Goal: Check status: Check status

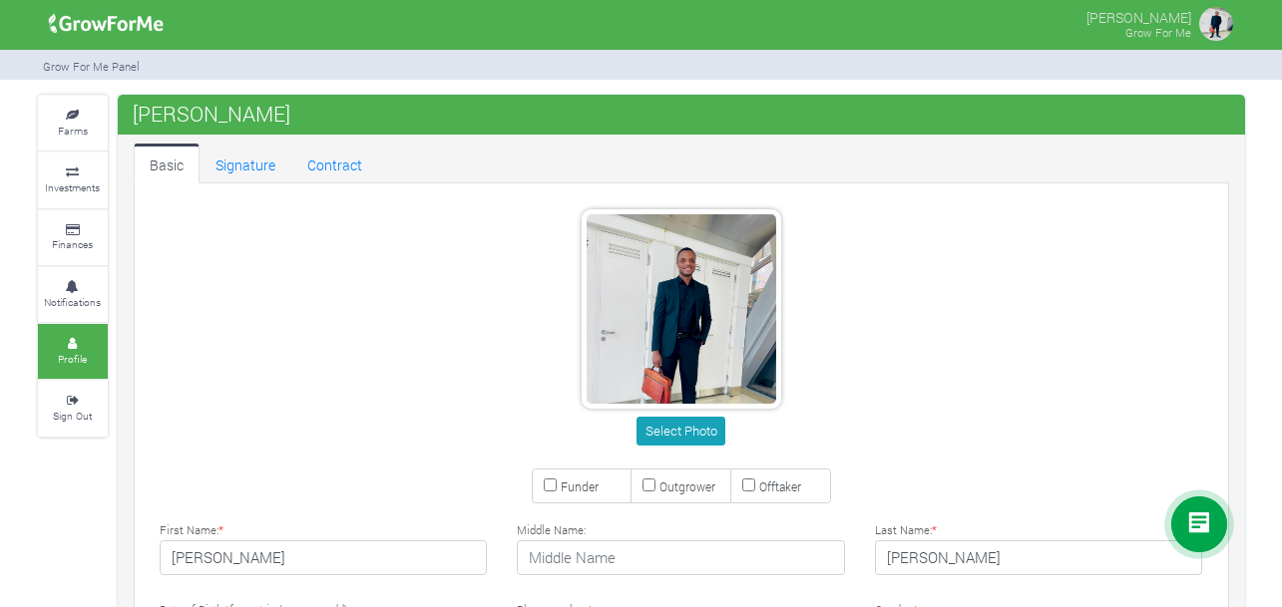
type input "50 792 6919"
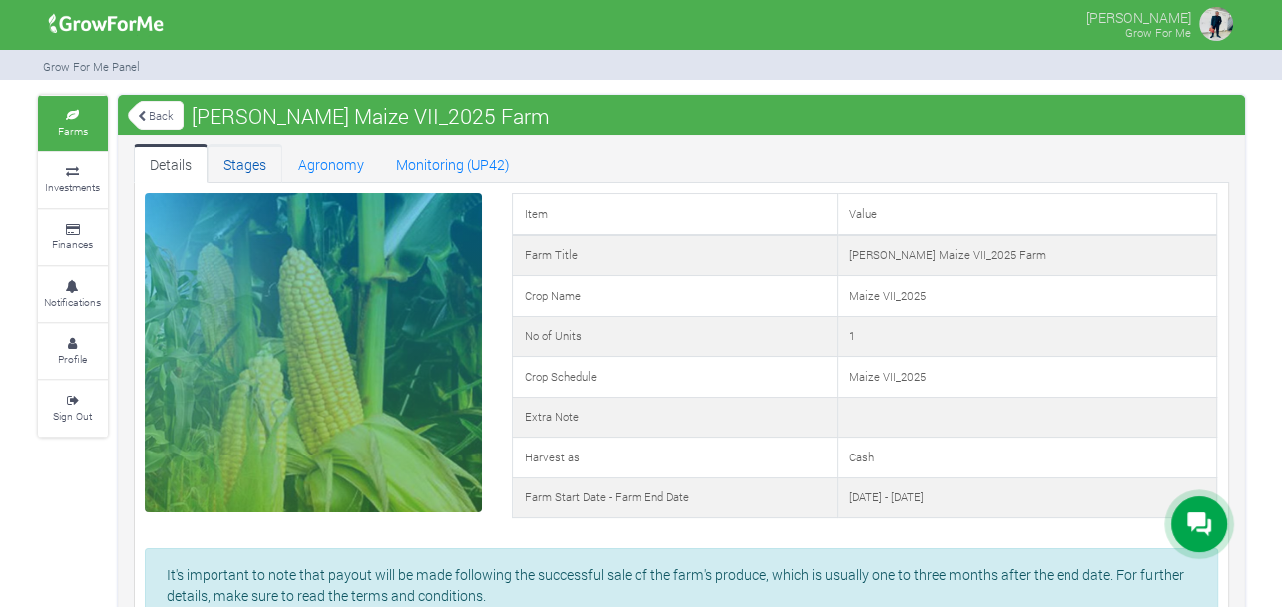
click at [230, 161] on link "Stages" at bounding box center [244, 164] width 75 height 40
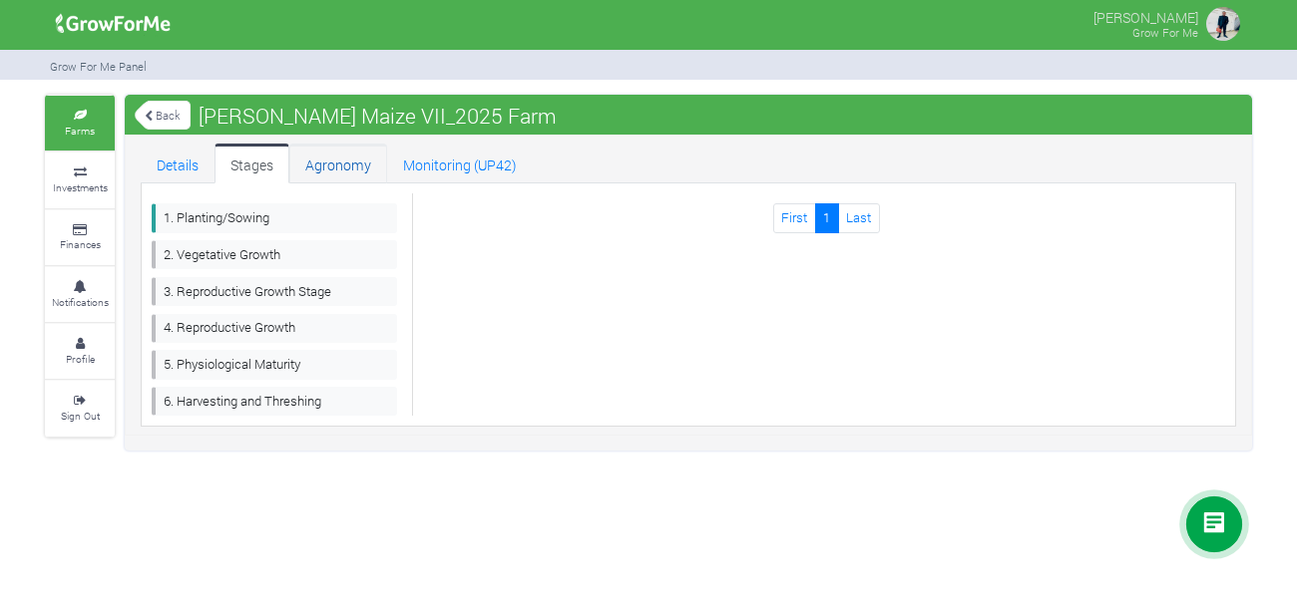
click at [341, 161] on link "Agronomy" at bounding box center [338, 164] width 98 height 40
click at [1218, 507] on div at bounding box center [1214, 525] width 56 height 56
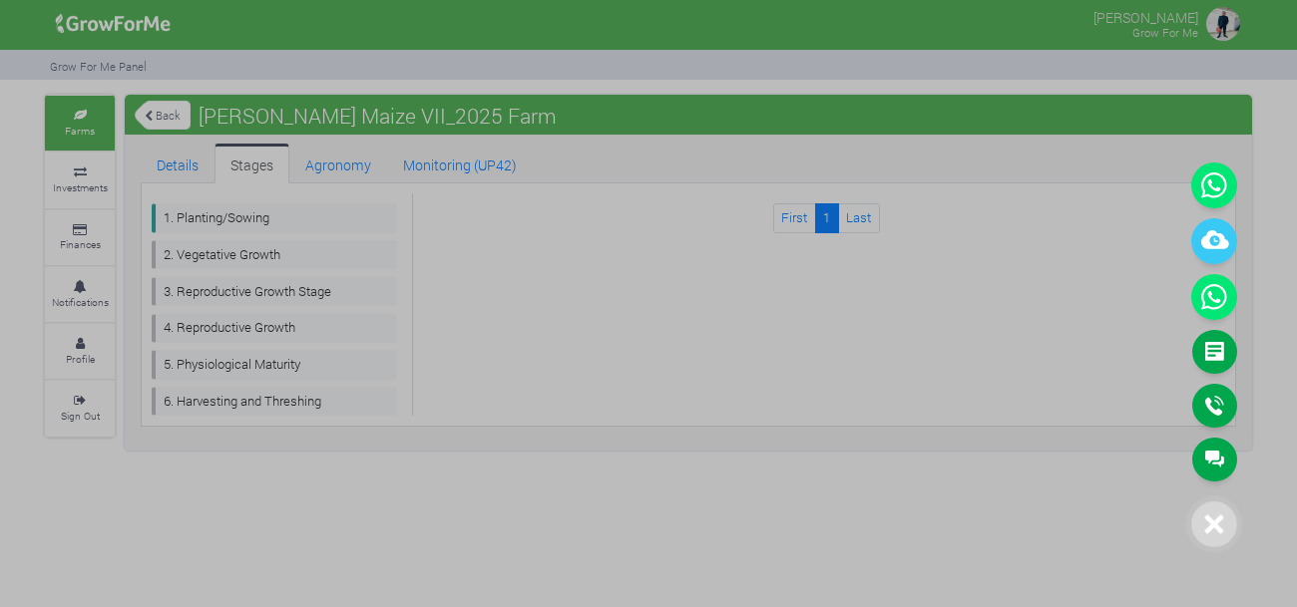
click at [878, 515] on div at bounding box center [648, 303] width 1297 height 607
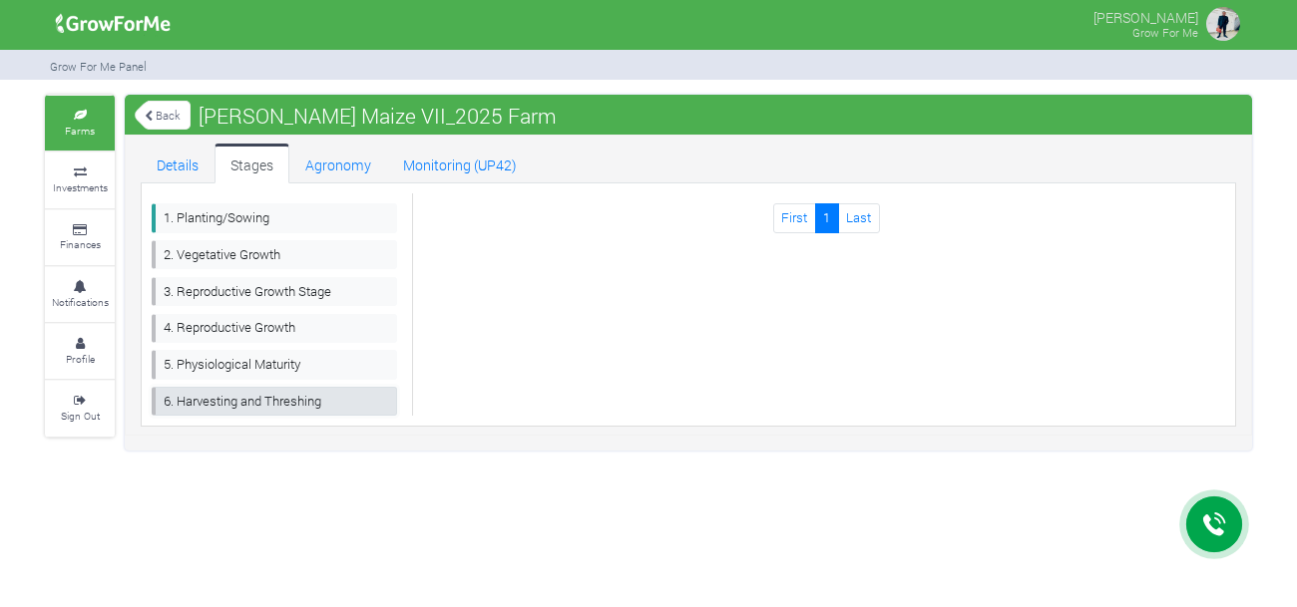
click at [249, 398] on link "6. Harvesting and Threshing" at bounding box center [274, 401] width 245 height 29
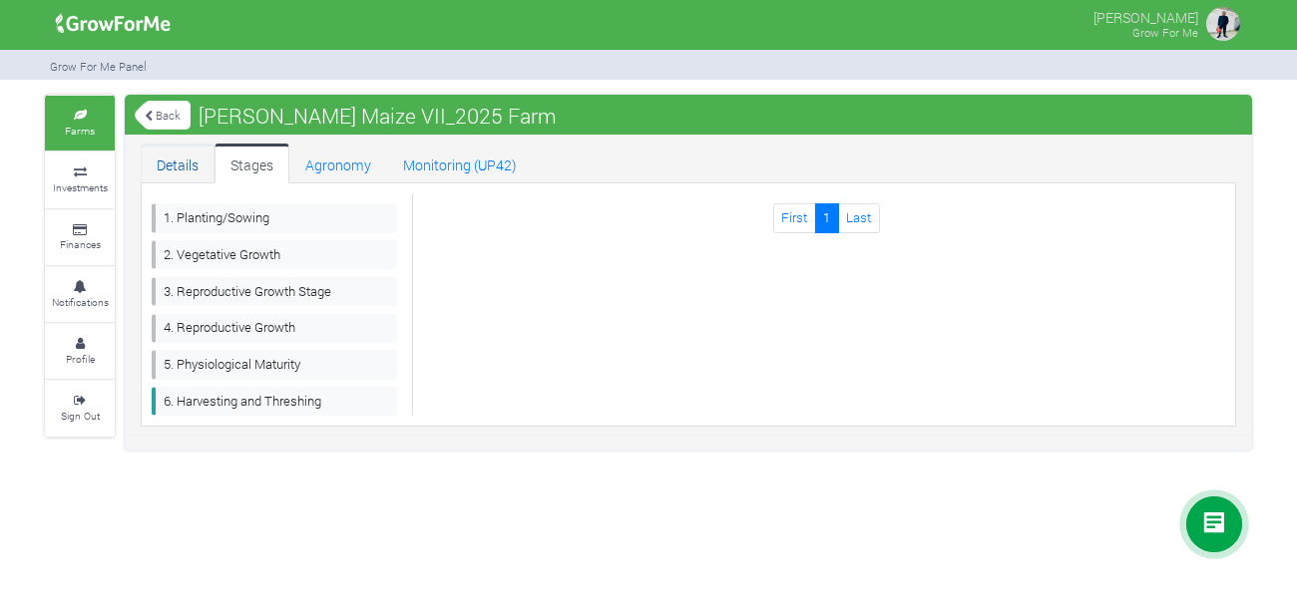
click at [158, 163] on link "Details" at bounding box center [178, 164] width 74 height 40
